Goal: Task Accomplishment & Management: Use online tool/utility

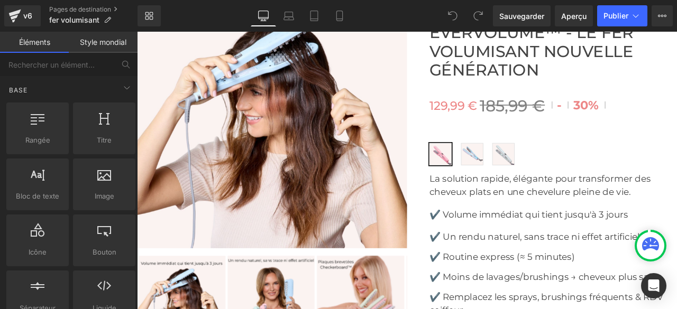
scroll to position [3913, 0]
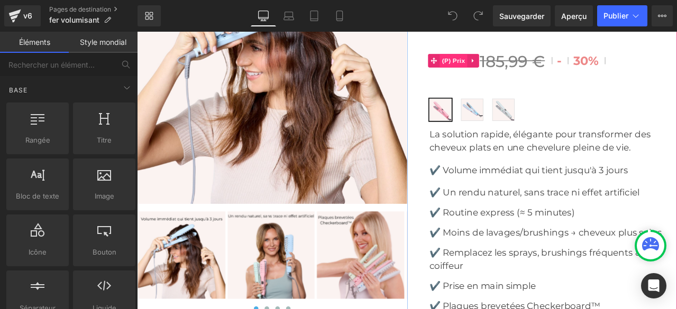
click at [506, 70] on font "(P) Prix" at bounding box center [512, 66] width 27 height 8
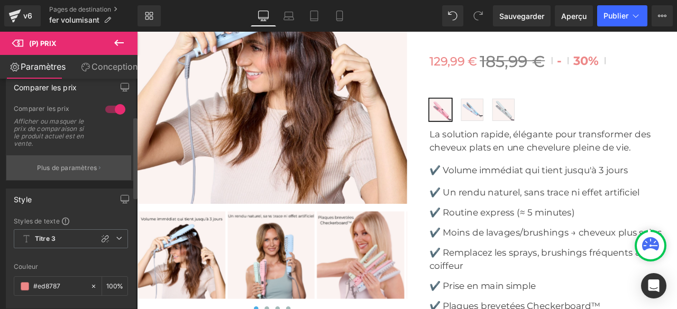
scroll to position [106, 0]
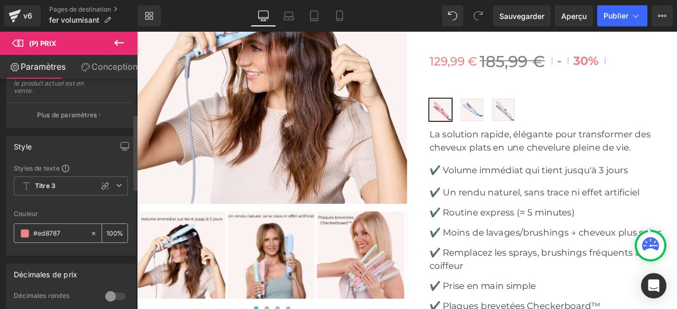
drag, startPoint x: 66, startPoint y: 237, endPoint x: 34, endPoint y: 239, distance: 31.2
click at [34, 239] on input "#ed8787" at bounding box center [59, 234] width 52 height 12
click at [342, 11] on icon at bounding box center [339, 16] width 11 height 11
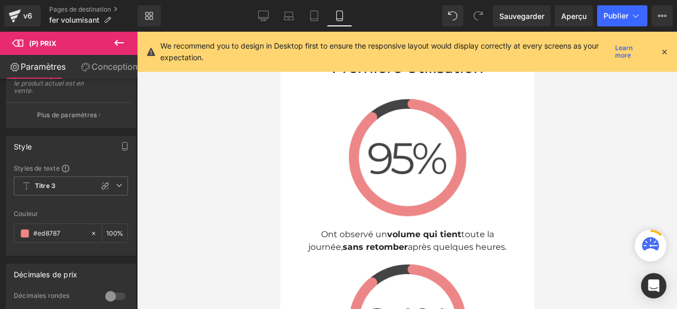
click at [342, 13] on icon at bounding box center [339, 16] width 6 height 10
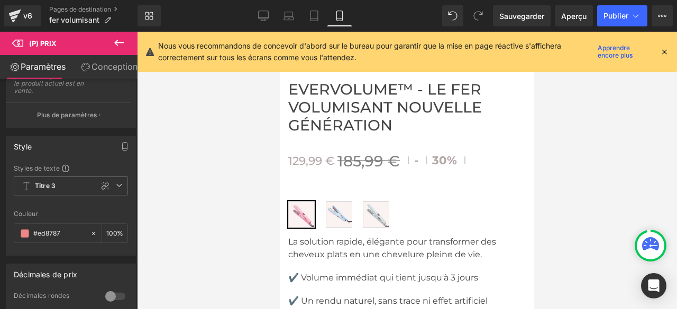
scroll to position [5406, 0]
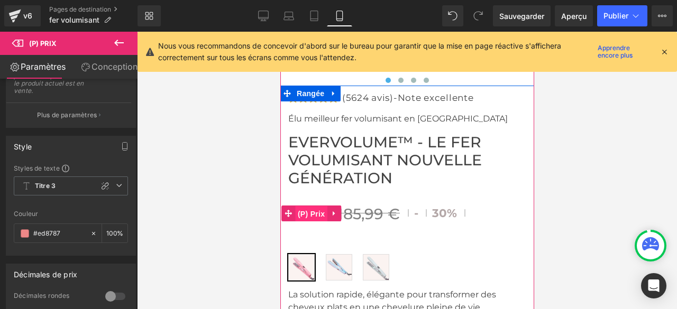
click at [314, 210] on font "(P) Prix" at bounding box center [310, 214] width 27 height 8
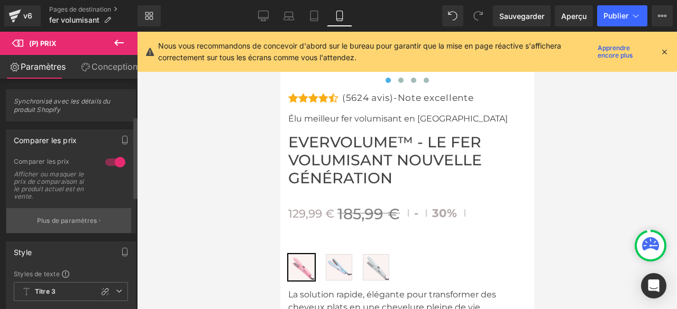
scroll to position [159, 0]
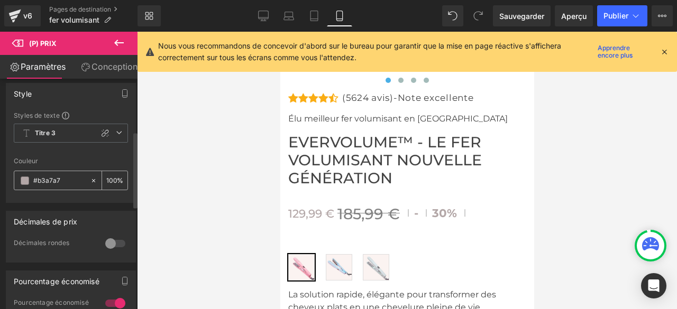
click at [90, 185] on icon at bounding box center [93, 180] width 7 height 7
click at [73, 184] on input "#b3a7a7" at bounding box center [59, 181] width 52 height 12
type input "n"
paste input "#ed8787"
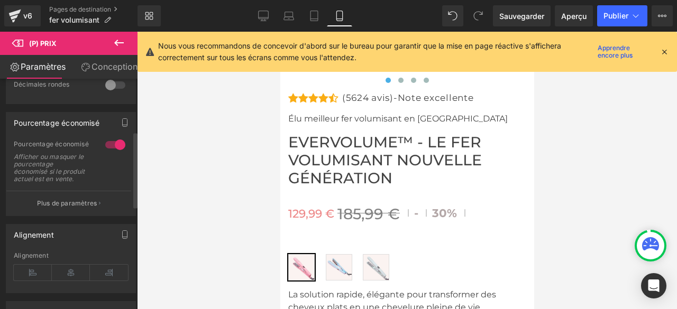
scroll to position [53, 0]
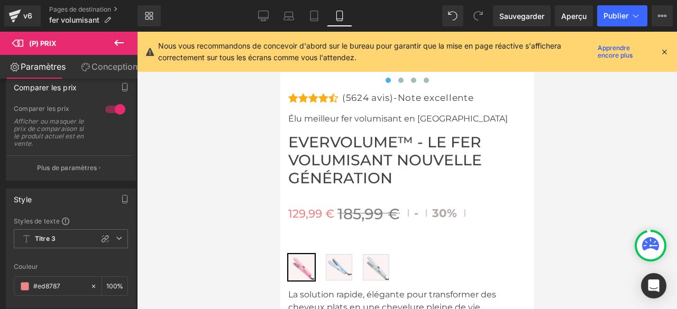
type input "#ed8787"
click at [118, 42] on icon at bounding box center [119, 42] width 13 height 13
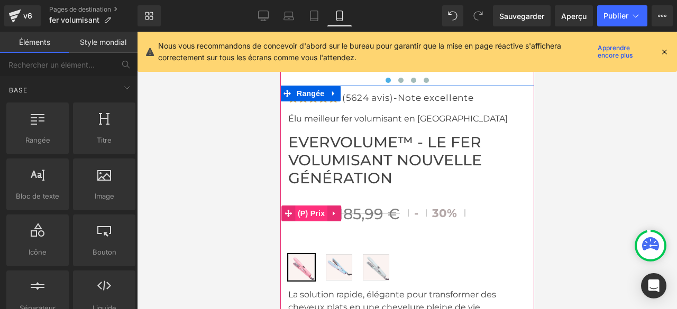
click at [310, 209] on font "(P) Prix" at bounding box center [310, 213] width 27 height 8
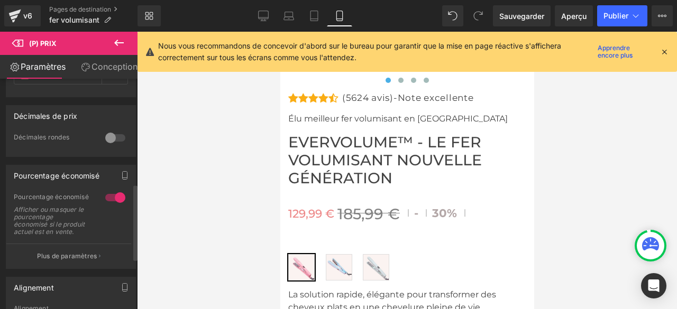
scroll to position [317, 0]
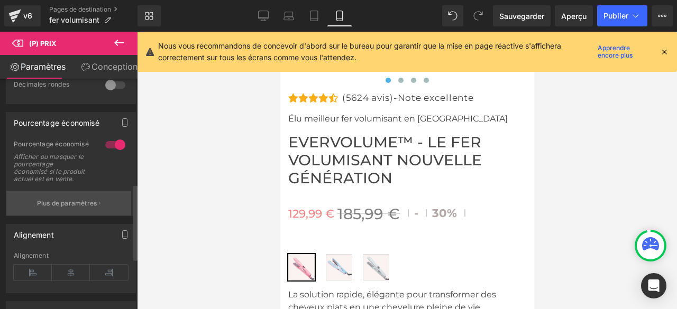
click at [76, 207] on font "Plus de paramètres" at bounding box center [67, 203] width 60 height 8
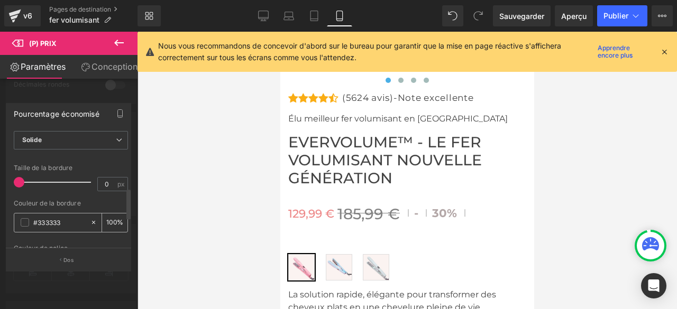
scroll to position [264, 0]
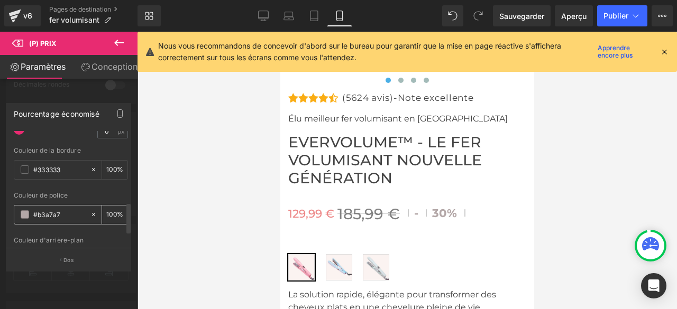
click at [91, 212] on icon at bounding box center [93, 214] width 7 height 7
click at [59, 213] on input "#b3a7a7" at bounding box center [59, 215] width 52 height 12
type input "n"
paste input "#ed8787"
type input "#ed8787"
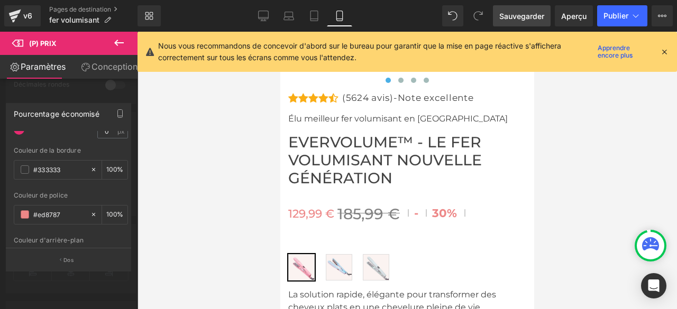
click at [531, 18] on font "Sauvegarder" at bounding box center [521, 16] width 45 height 9
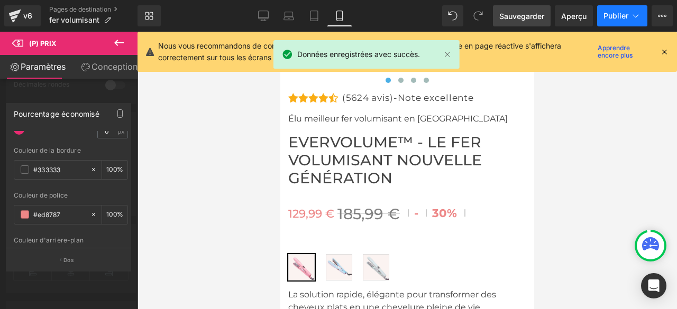
click at [613, 17] on font "Publier" at bounding box center [615, 15] width 25 height 9
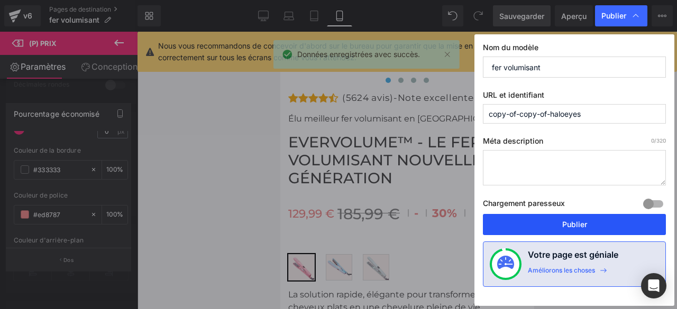
click at [578, 224] on font "Publier" at bounding box center [574, 224] width 25 height 9
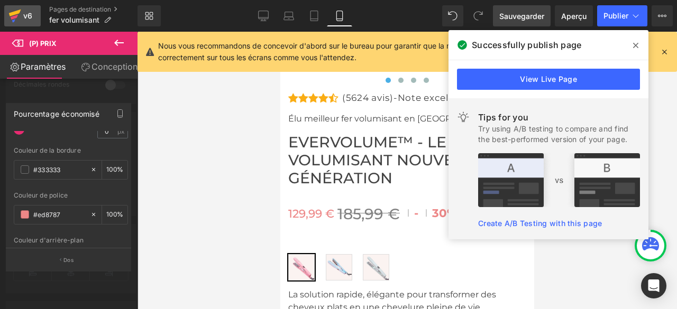
click at [19, 17] on icon at bounding box center [14, 16] width 13 height 26
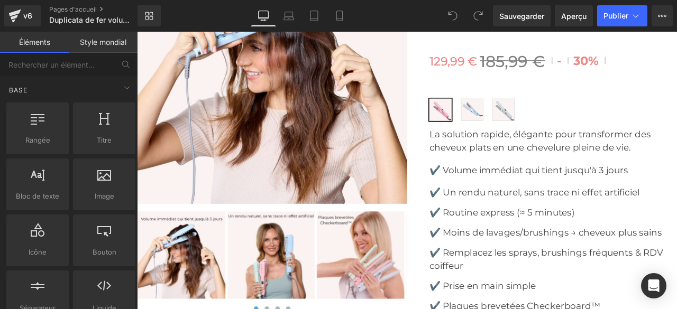
scroll to position [3860, 0]
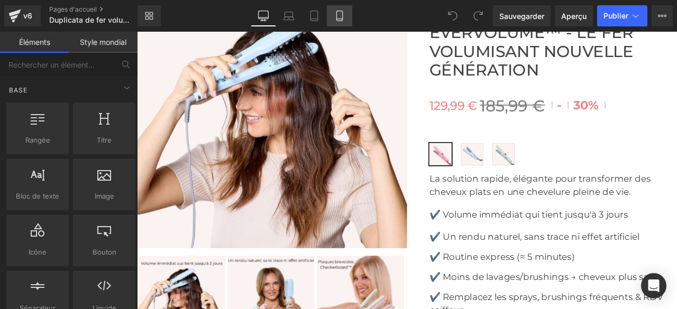
drag, startPoint x: 340, startPoint y: 15, endPoint x: 141, endPoint y: 118, distance: 223.3
click at [340, 15] on icon at bounding box center [339, 16] width 11 height 11
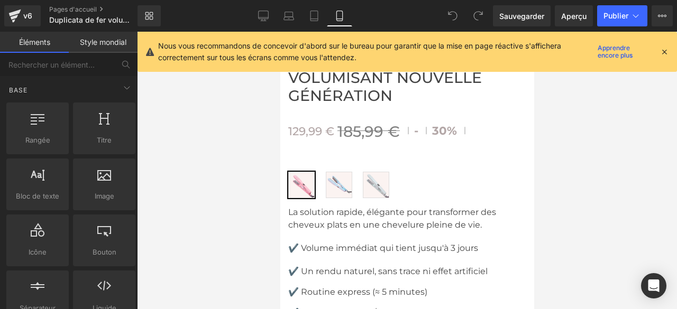
scroll to position [5435, 0]
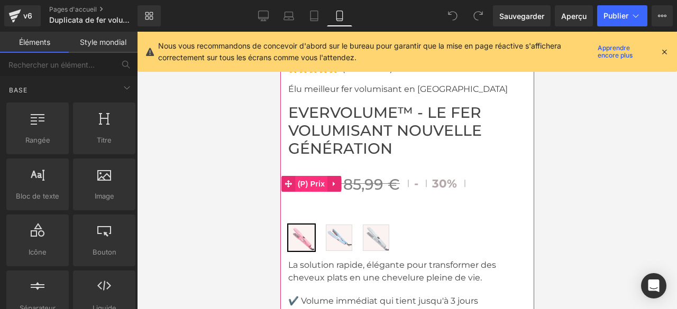
click at [307, 180] on font "(P) Prix" at bounding box center [310, 184] width 27 height 8
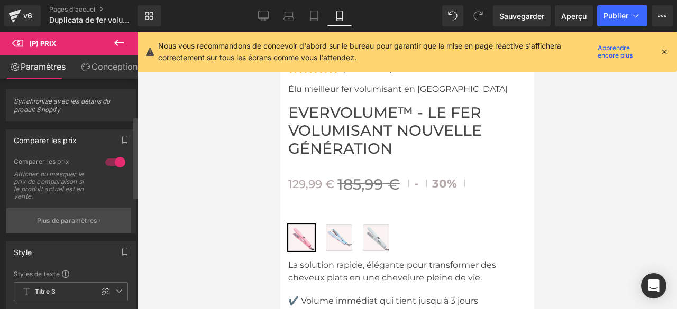
scroll to position [159, 0]
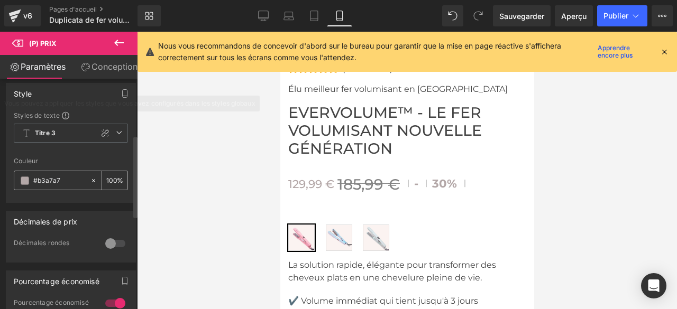
click at [90, 185] on icon at bounding box center [93, 180] width 7 height 7
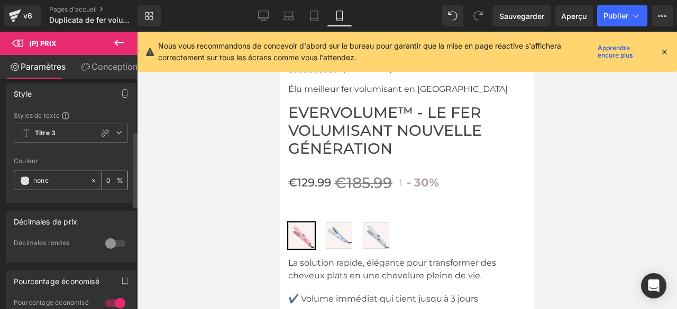
click at [83, 185] on div "#b3a7a7" at bounding box center [52, 180] width 76 height 19
click at [58, 187] on input "#b3a7a7" at bounding box center [59, 181] width 52 height 12
type input "n"
click at [58, 187] on input "text" at bounding box center [59, 181] width 52 height 12
paste input "#ed8787"
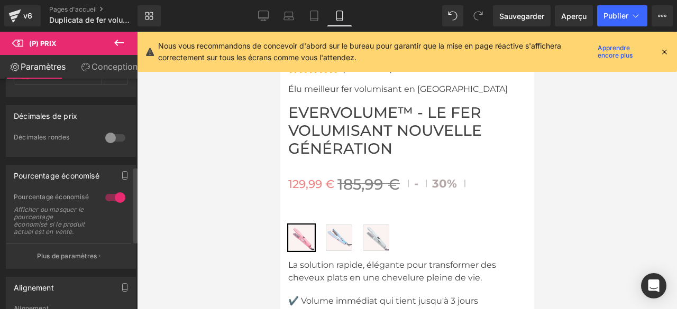
scroll to position [317, 0]
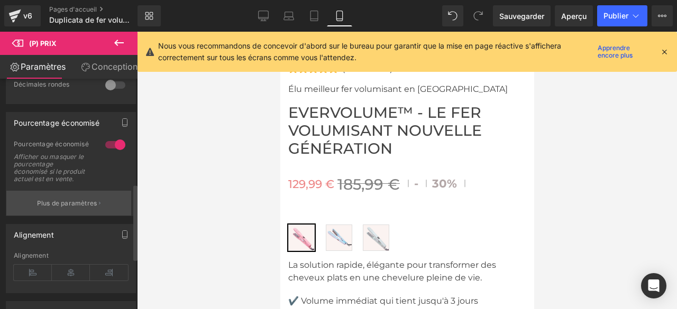
type input "#ed8787"
click at [80, 208] on p "Plus de paramètres" at bounding box center [67, 204] width 60 height 10
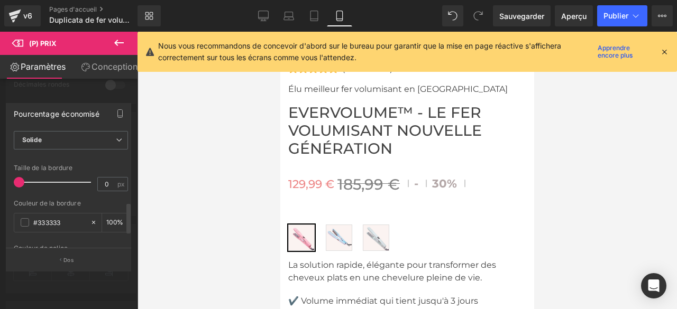
scroll to position [264, 0]
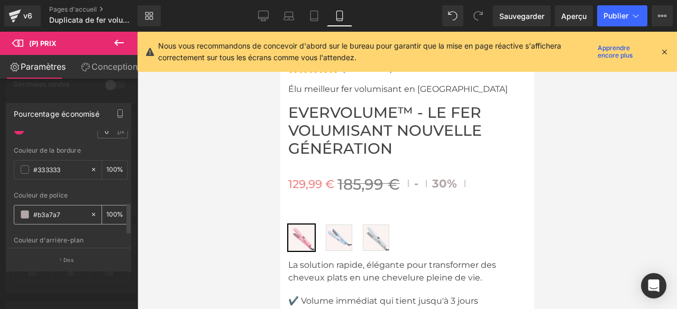
click at [90, 211] on icon at bounding box center [93, 214] width 7 height 7
click at [66, 211] on input "#b3a7a7" at bounding box center [59, 215] width 52 height 12
type input "n"
paste input "#ed8787"
type input "#ed8787"
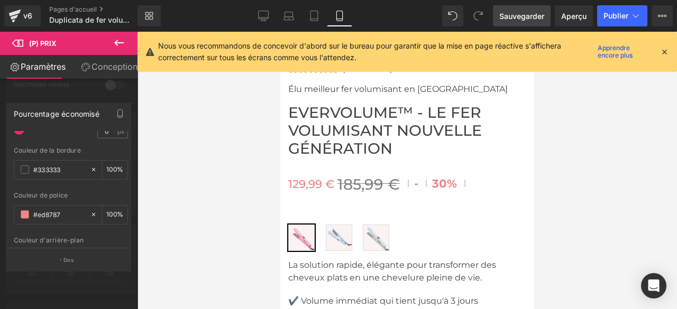
click at [529, 15] on font "Sauvegarder" at bounding box center [521, 16] width 45 height 9
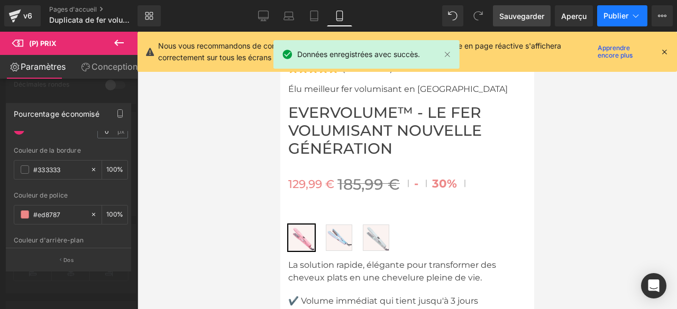
click at [610, 14] on font "Publier" at bounding box center [615, 15] width 25 height 9
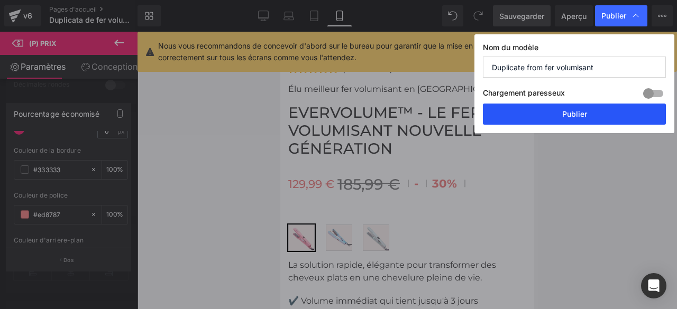
click at [588, 112] on button "Publier" at bounding box center [574, 114] width 183 height 21
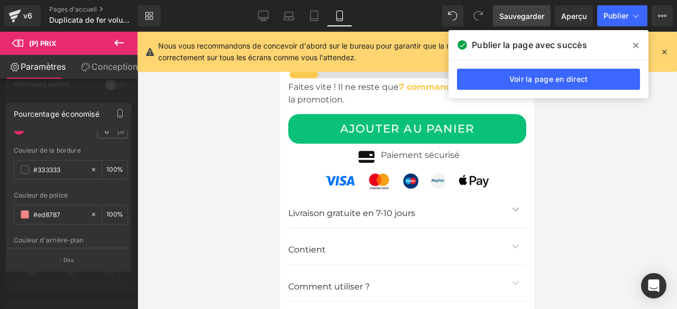
scroll to position [5976, 0]
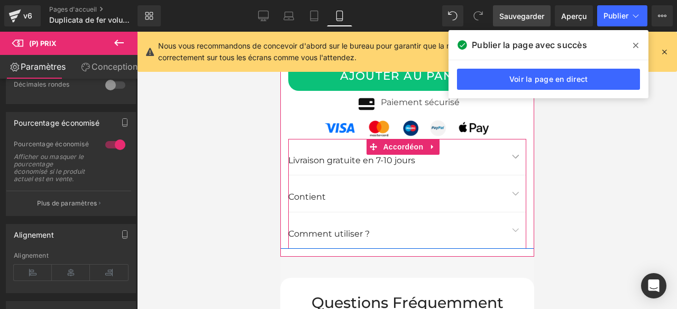
click at [515, 233] on span "button" at bounding box center [515, 233] width 0 height 0
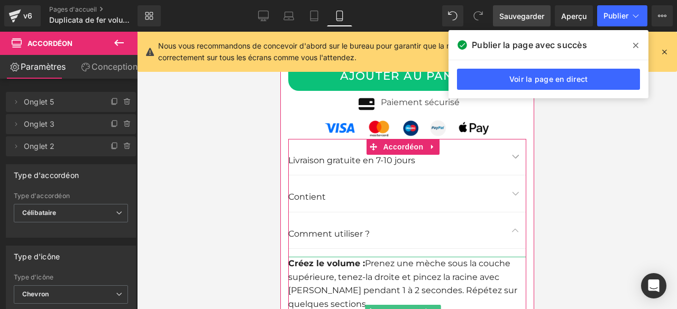
click at [326, 259] on font "Prenez une mèche sous la couche supérieure, tenez-la droite et pincez la racine…" at bounding box center [402, 284] width 229 height 51
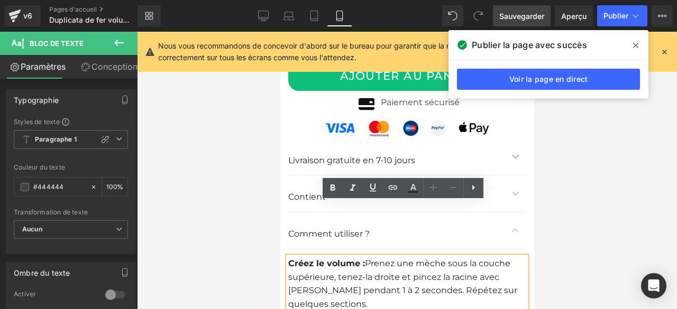
click at [326, 259] on font "Prenez une mèche sous la couche supérieure, tenez-la droite et pincez la racine…" at bounding box center [402, 284] width 229 height 51
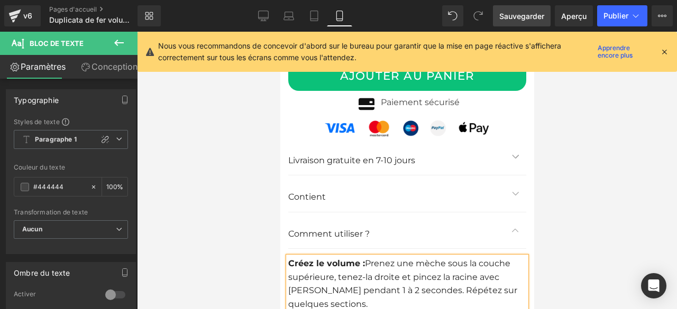
scroll to position [6081, 0]
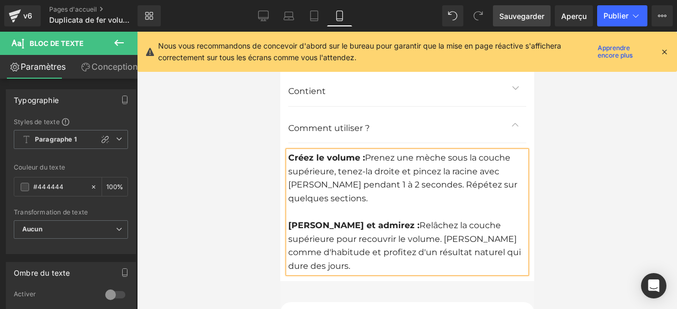
click at [509, 15] on font "Sauvegarder" at bounding box center [521, 16] width 45 height 9
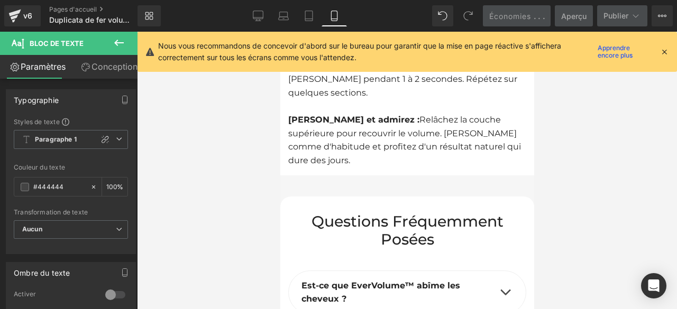
scroll to position [6240, 0]
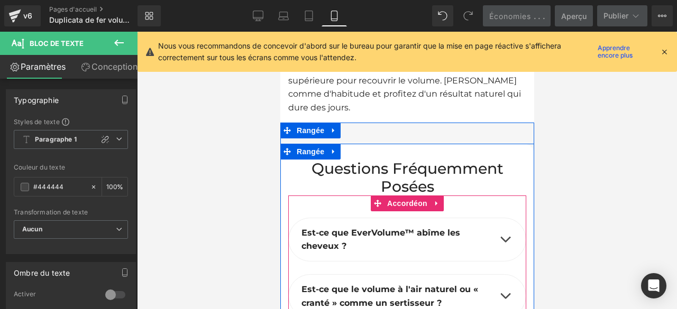
click at [504, 242] on span "button" at bounding box center [504, 242] width 0 height 0
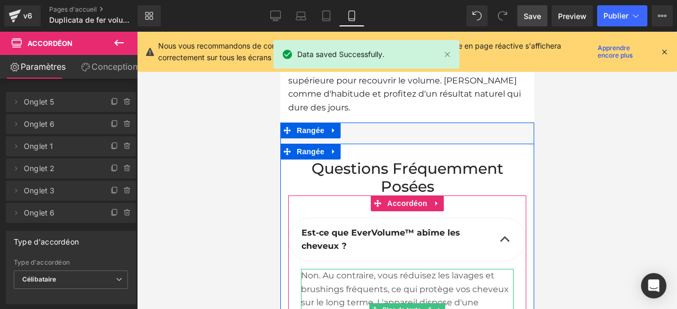
scroll to position [6346, 0]
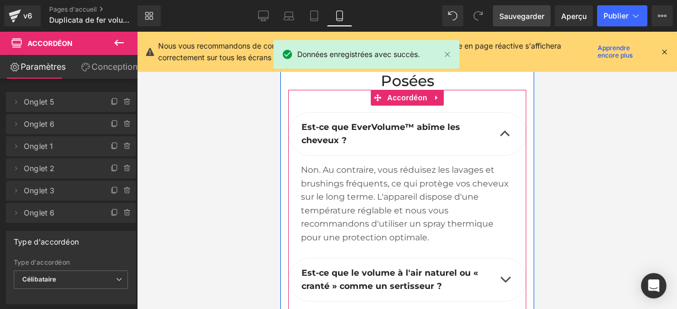
click at [501, 259] on button "button" at bounding box center [504, 280] width 21 height 43
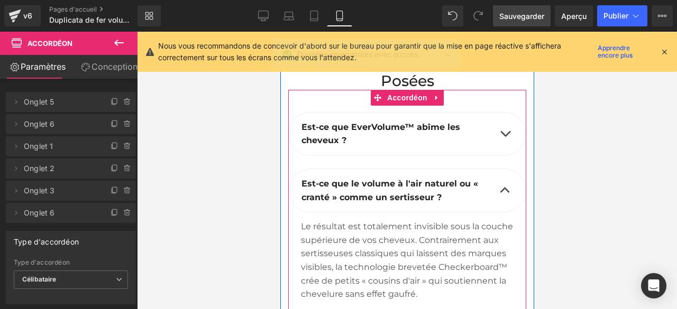
scroll to position [6452, 0]
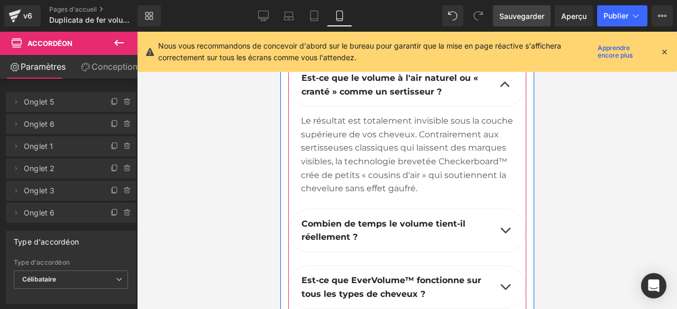
click at [497, 209] on button "button" at bounding box center [504, 230] width 21 height 43
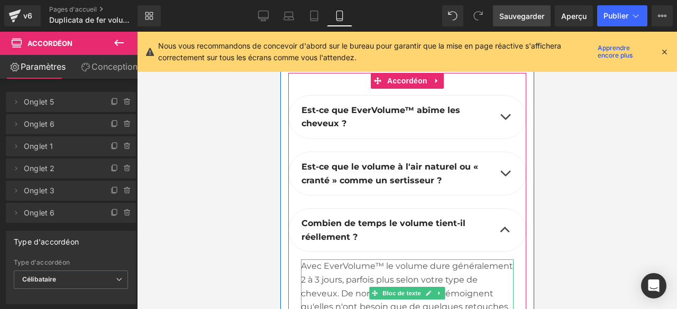
scroll to position [6416, 0]
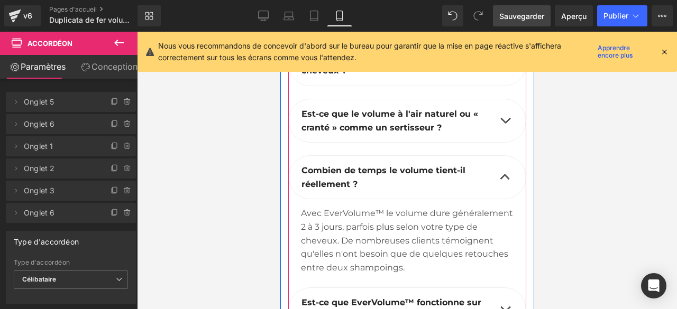
click at [501, 288] on button "button" at bounding box center [504, 309] width 21 height 43
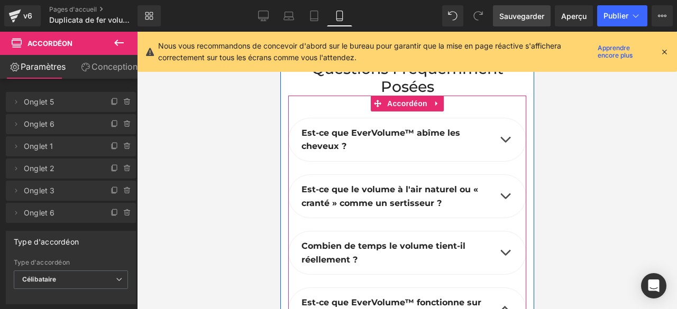
scroll to position [6446, 0]
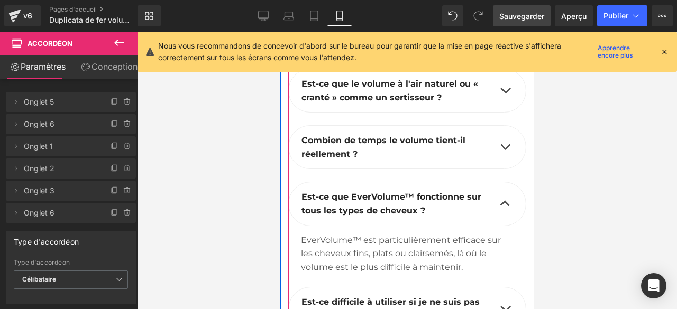
click at [502, 288] on button "button" at bounding box center [504, 309] width 21 height 43
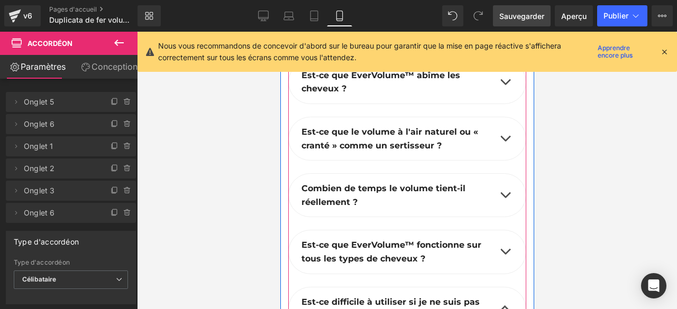
scroll to position [6503, 0]
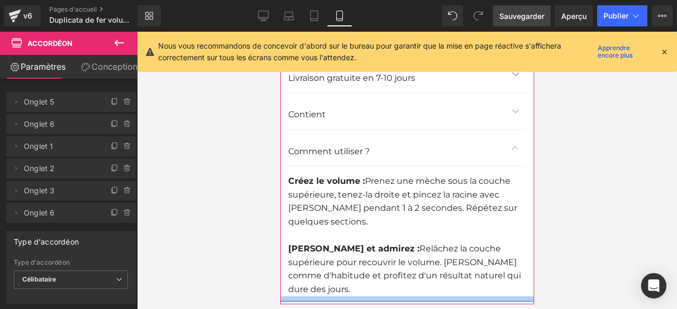
scroll to position [6005, 0]
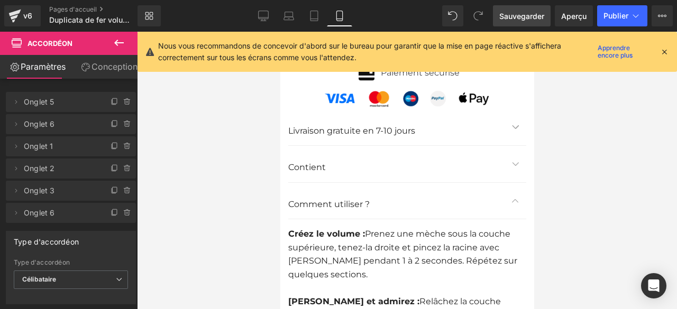
click at [524, 14] on font "Sauvegarder" at bounding box center [521, 16] width 45 height 9
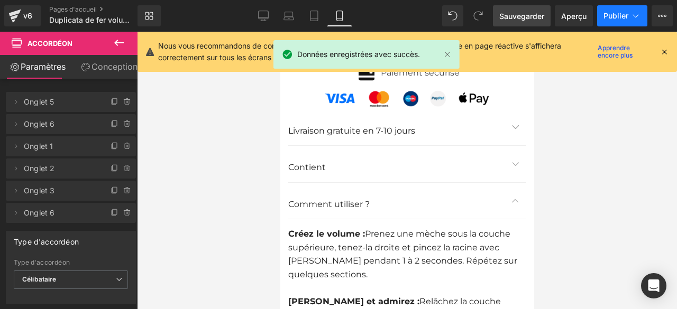
click at [610, 17] on font "Publier" at bounding box center [615, 15] width 25 height 9
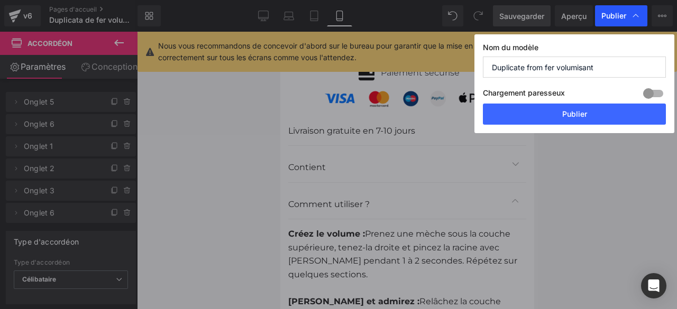
click at [609, 15] on font "Publier" at bounding box center [613, 15] width 25 height 9
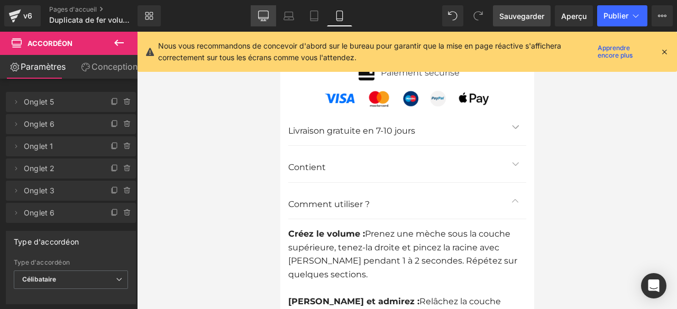
click at [266, 17] on icon at bounding box center [264, 17] width 10 height 0
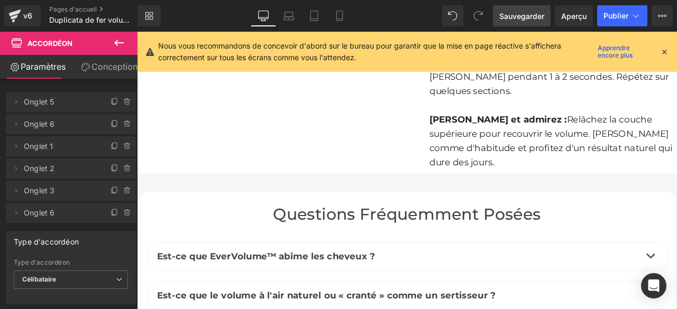
scroll to position [4523, 0]
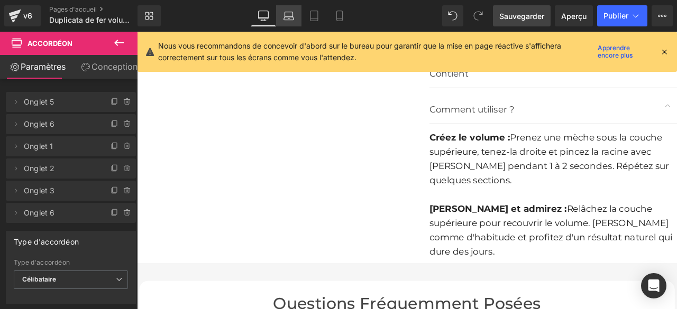
click at [288, 14] on icon at bounding box center [288, 16] width 11 height 11
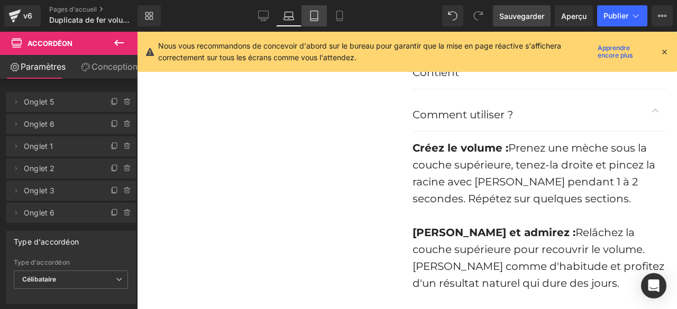
scroll to position [4950, 0]
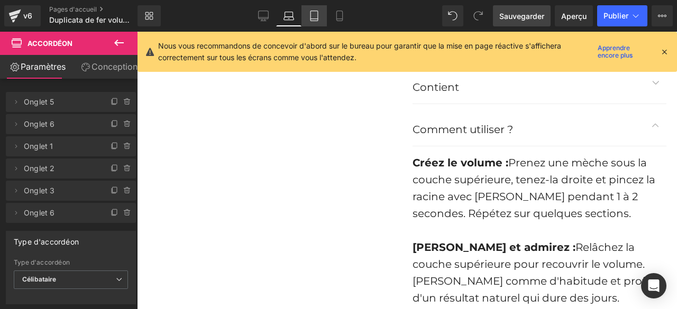
click at [310, 17] on icon at bounding box center [313, 16] width 7 height 10
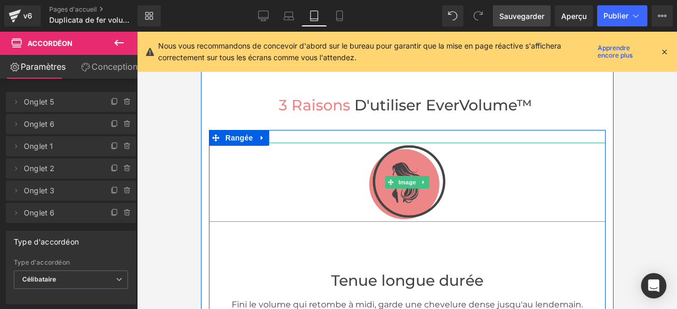
scroll to position [0, 0]
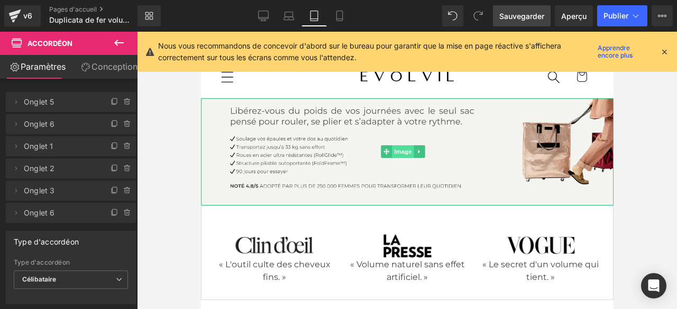
click at [405, 153] on font "Image" at bounding box center [403, 152] width 18 height 7
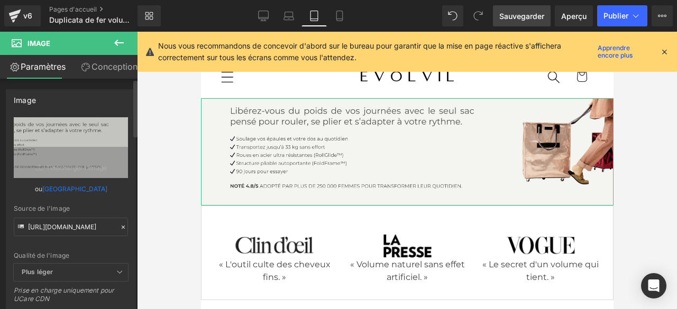
click at [120, 227] on icon at bounding box center [123, 227] width 7 height 7
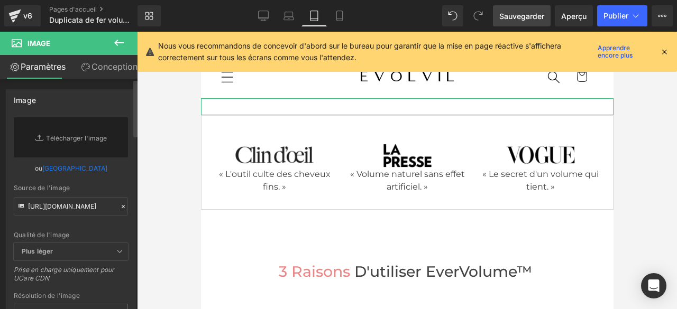
click at [88, 195] on div "Source de l'image https://cdn.shopify.com/s/files/1/0927/2206/9835/files/25_300…" at bounding box center [71, 200] width 114 height 31
click at [88, 206] on input "[URL][DOMAIN_NAME]" at bounding box center [71, 206] width 114 height 19
paste input "[URL][DOMAIN_NAME]"
type input "[URL][DOMAIN_NAME]"
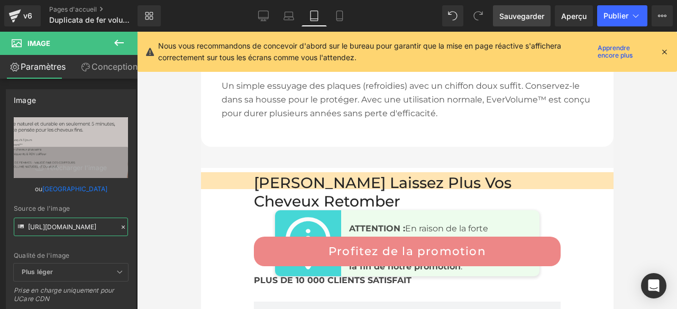
scroll to position [7192, 0]
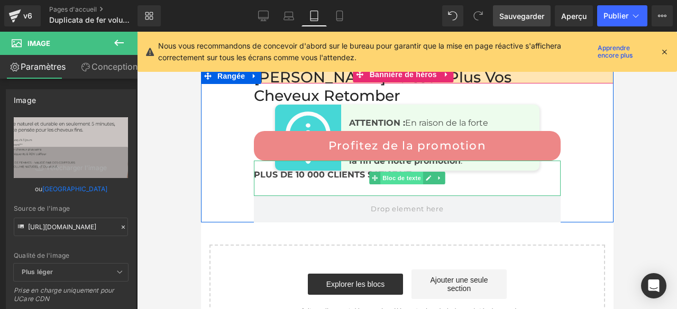
click at [397, 175] on font "Bloc de texte" at bounding box center [401, 178] width 39 height 7
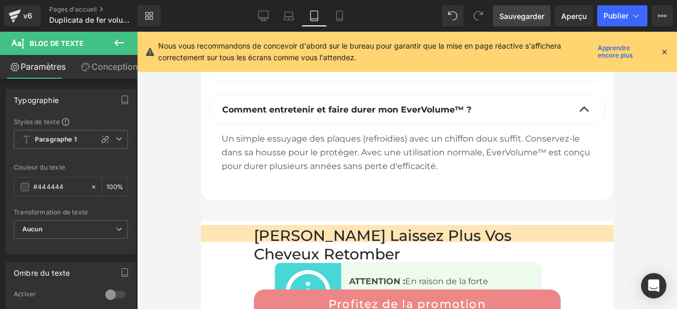
scroll to position [7086, 0]
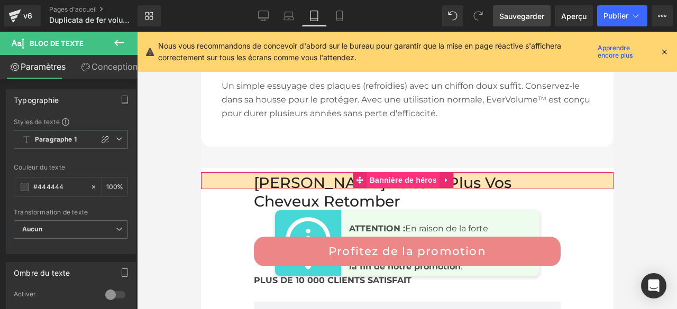
click at [402, 176] on font "Bannière de héros" at bounding box center [402, 180] width 67 height 8
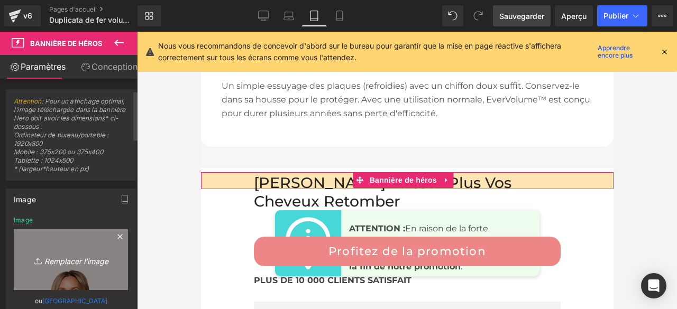
scroll to position [159, 0]
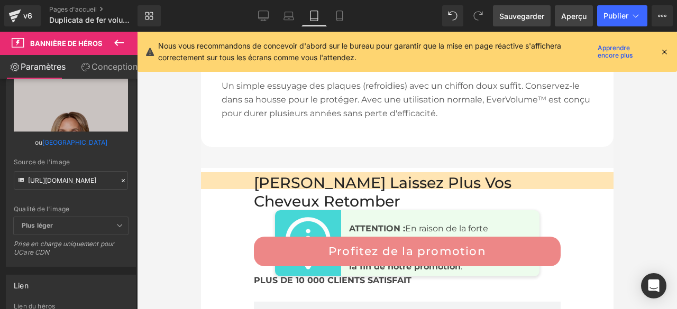
click at [569, 17] on font "Aperçu" at bounding box center [573, 16] width 25 height 9
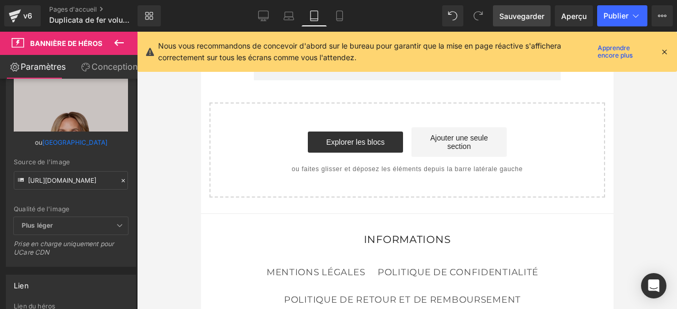
scroll to position [7493, 0]
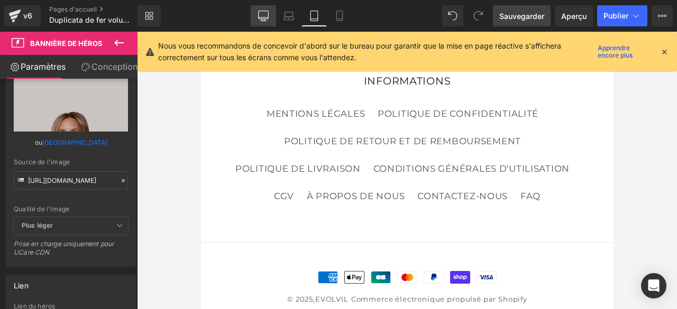
click at [266, 18] on icon at bounding box center [263, 16] width 11 height 11
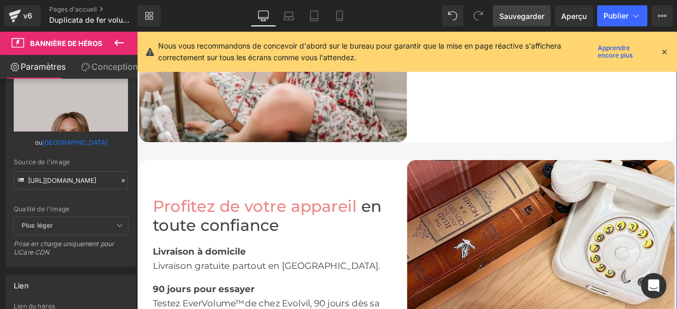
scroll to position [1884, 0]
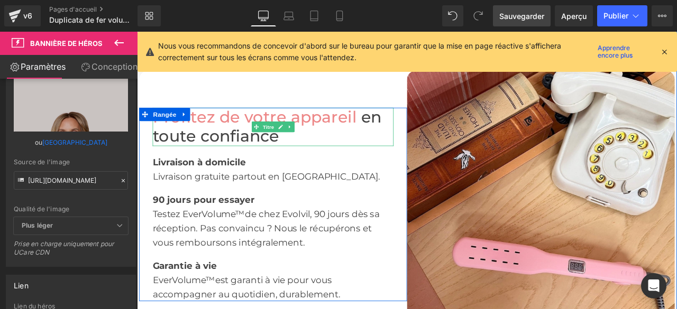
click at [402, 155] on font "en toute confiance" at bounding box center [290, 144] width 271 height 45
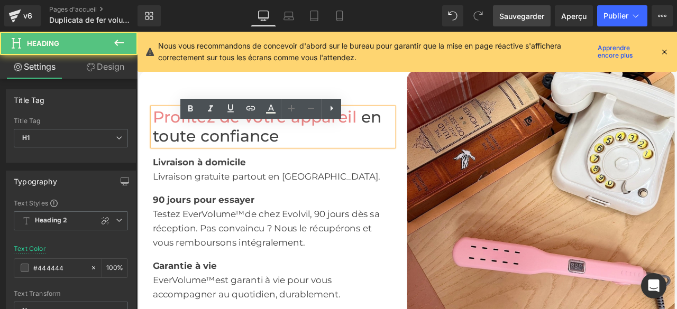
click at [399, 144] on span at bounding box center [399, 133] width 5 height 23
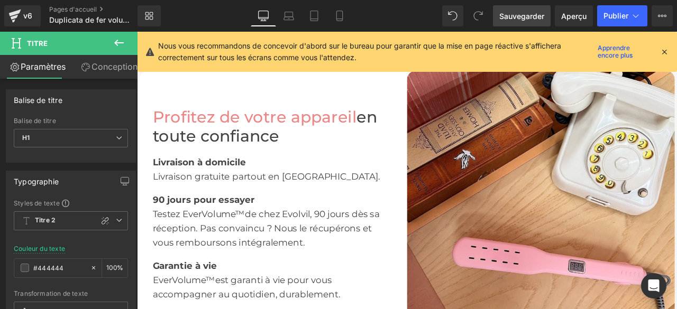
click at [535, 13] on font "Sauvegarder" at bounding box center [521, 16] width 45 height 9
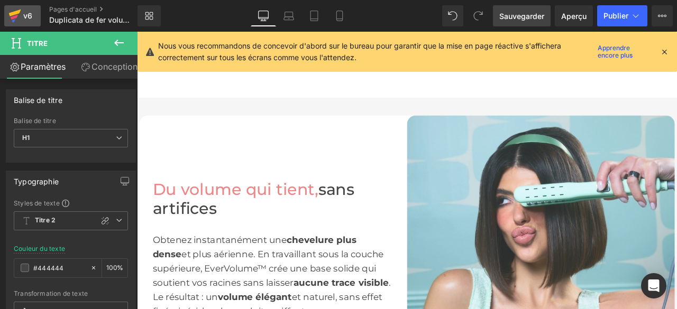
scroll to position [264, 0]
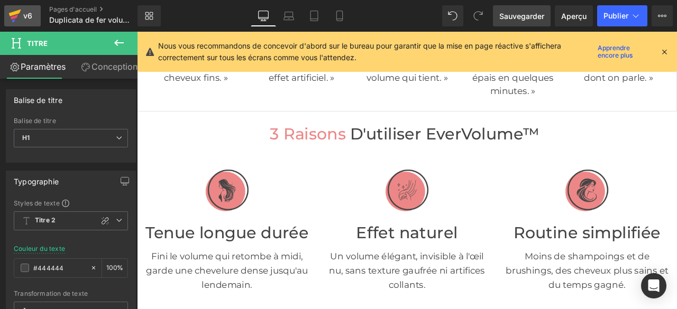
click at [17, 14] on icon at bounding box center [14, 16] width 13 height 26
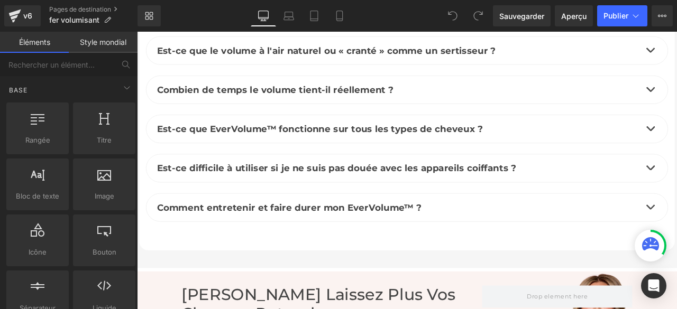
scroll to position [4495, 0]
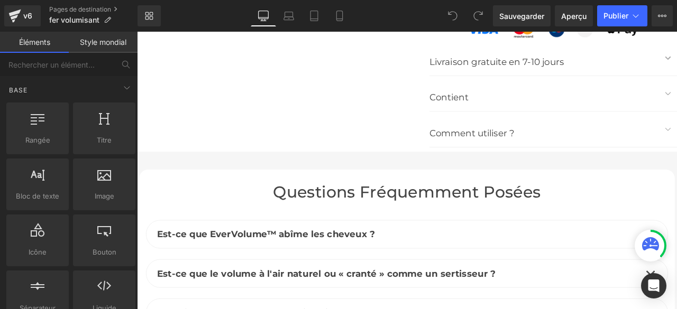
click at [530, 160] on div "Comment utiliser ? Bloc de texte" at bounding box center [619, 151] width 272 height 17
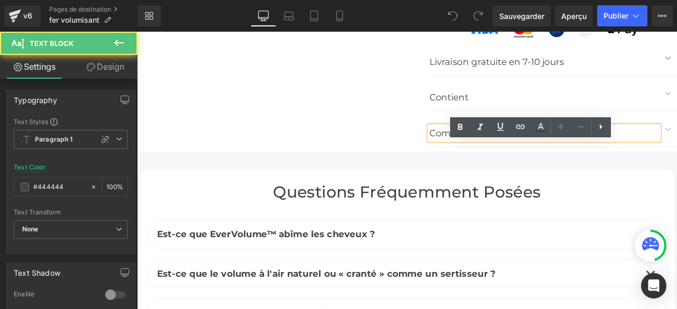
click at [583, 160] on p "Comment utiliser ?" at bounding box center [619, 151] width 272 height 17
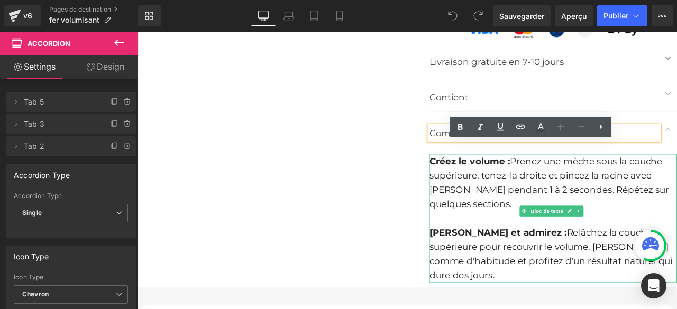
click at [528, 239] on font "Prenez une mèche sous la couche supérieure, tenez-la droite et pincez la racine…" at bounding box center [625, 210] width 284 height 63
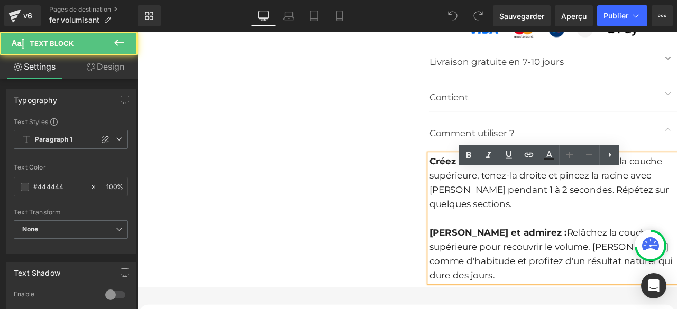
click at [528, 240] on font "Prenez une mèche sous la couche supérieure, tenez-la droite et pincez la racine…" at bounding box center [625, 210] width 284 height 63
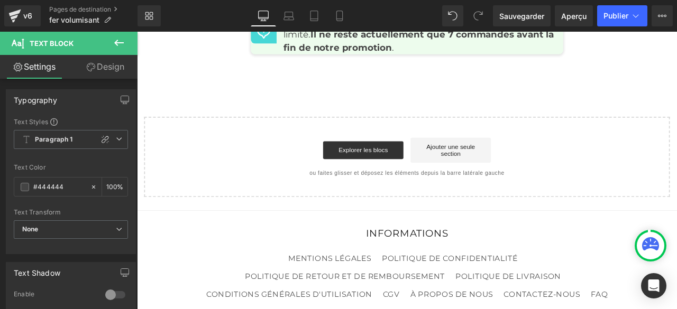
scroll to position [5209, 0]
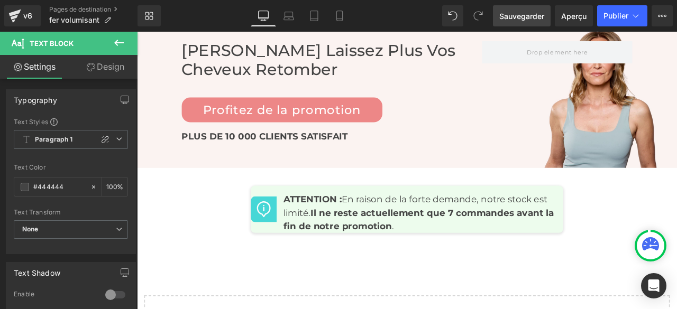
click at [522, 16] on font "Sauvegarder" at bounding box center [521, 16] width 45 height 9
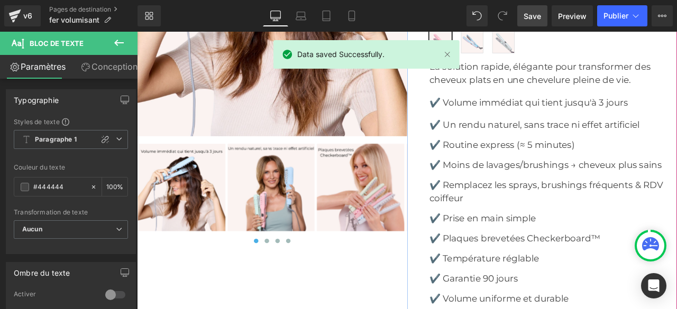
scroll to position [3940, 0]
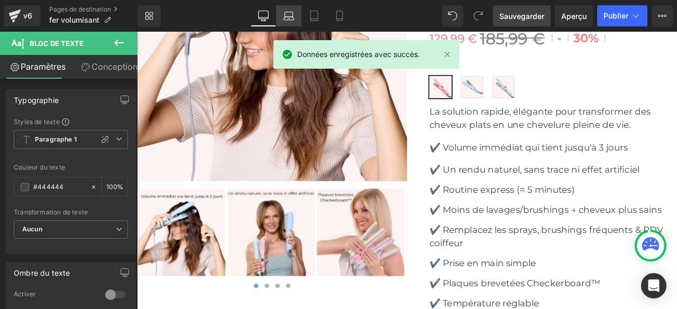
click at [288, 14] on icon at bounding box center [288, 16] width 11 height 11
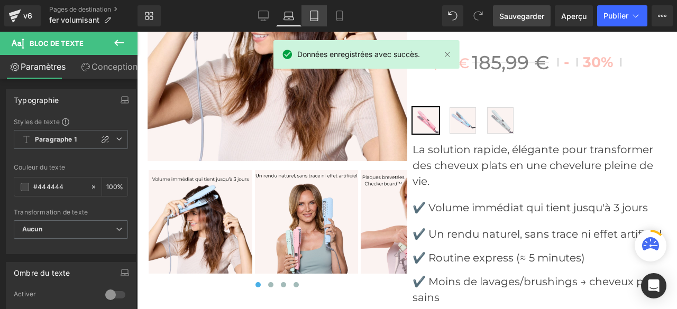
click at [315, 16] on icon at bounding box center [314, 16] width 11 height 11
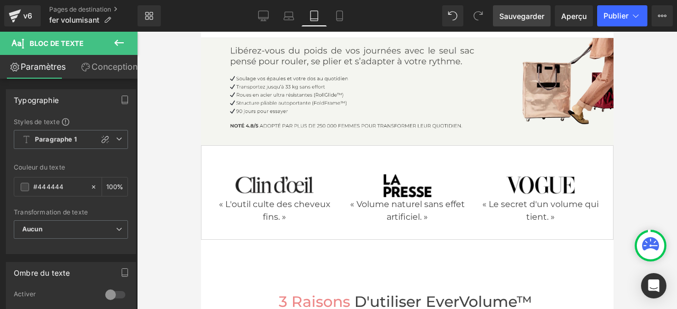
scroll to position [0, 0]
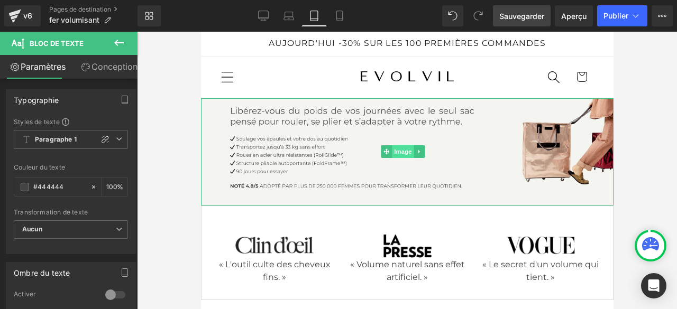
click at [405, 150] on font "Image" at bounding box center [403, 152] width 18 height 7
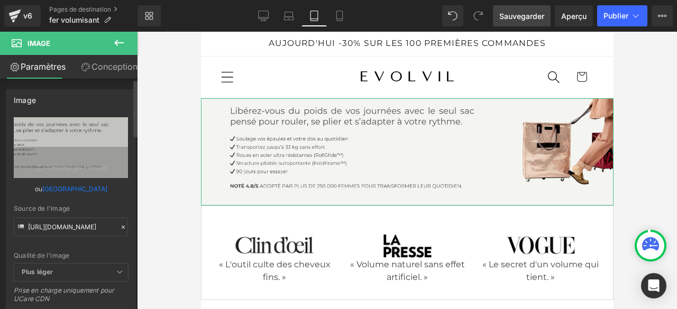
click at [122, 227] on icon at bounding box center [123, 227] width 3 height 3
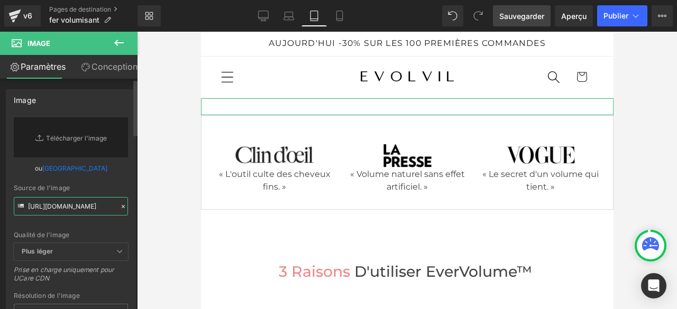
click at [92, 207] on input "[URL][DOMAIN_NAME]" at bounding box center [71, 206] width 114 height 19
paste input "[URL][DOMAIN_NAME]"
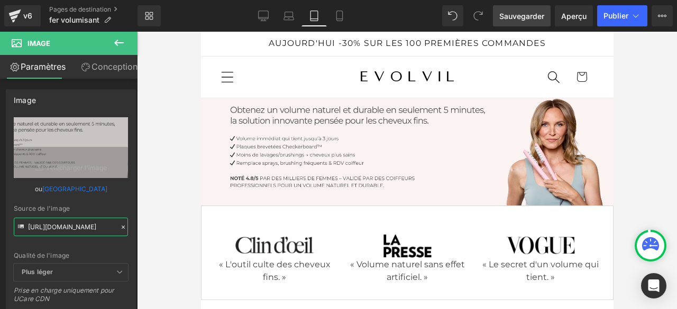
type input "[URL][DOMAIN_NAME]"
drag, startPoint x: 539, startPoint y: 20, endPoint x: 253, endPoint y: 150, distance: 314.3
click at [539, 20] on font "Sauvegarder" at bounding box center [521, 16] width 45 height 9
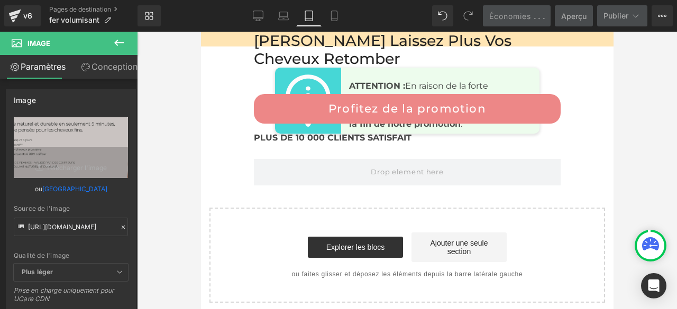
scroll to position [7127, 0]
